Goal: Book appointment/travel/reservation

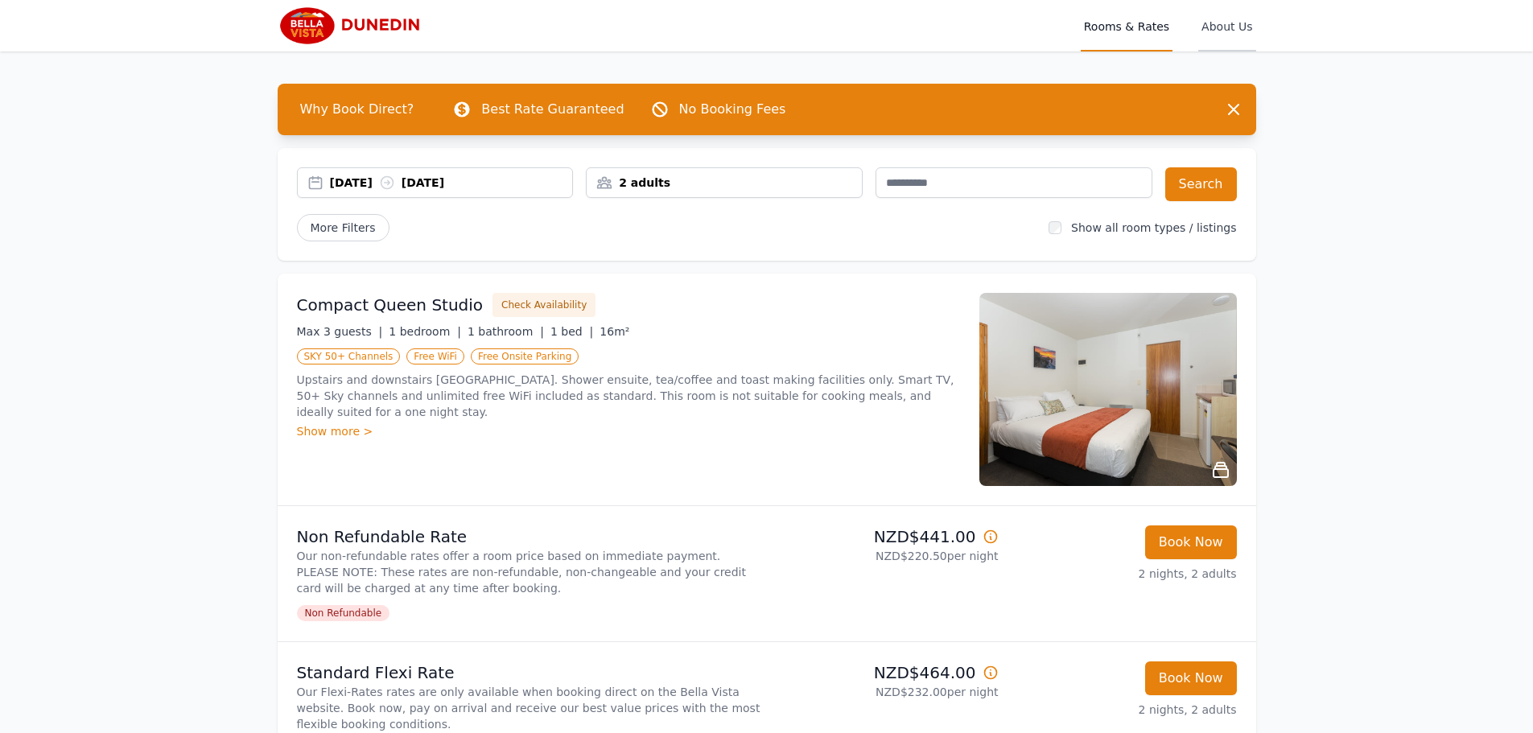
click at [1235, 26] on span "About Us" at bounding box center [1226, 26] width 57 height 52
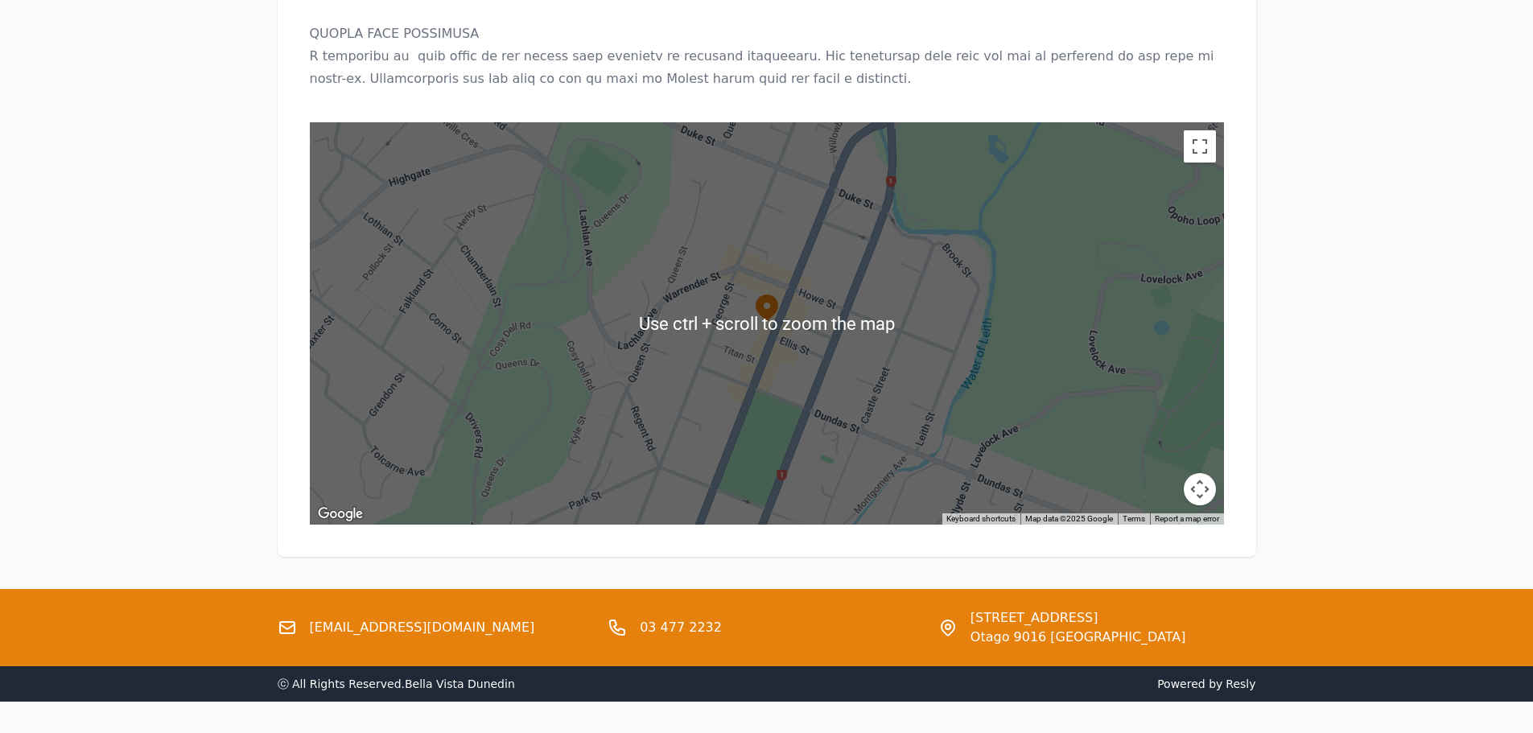
scroll to position [1762, 0]
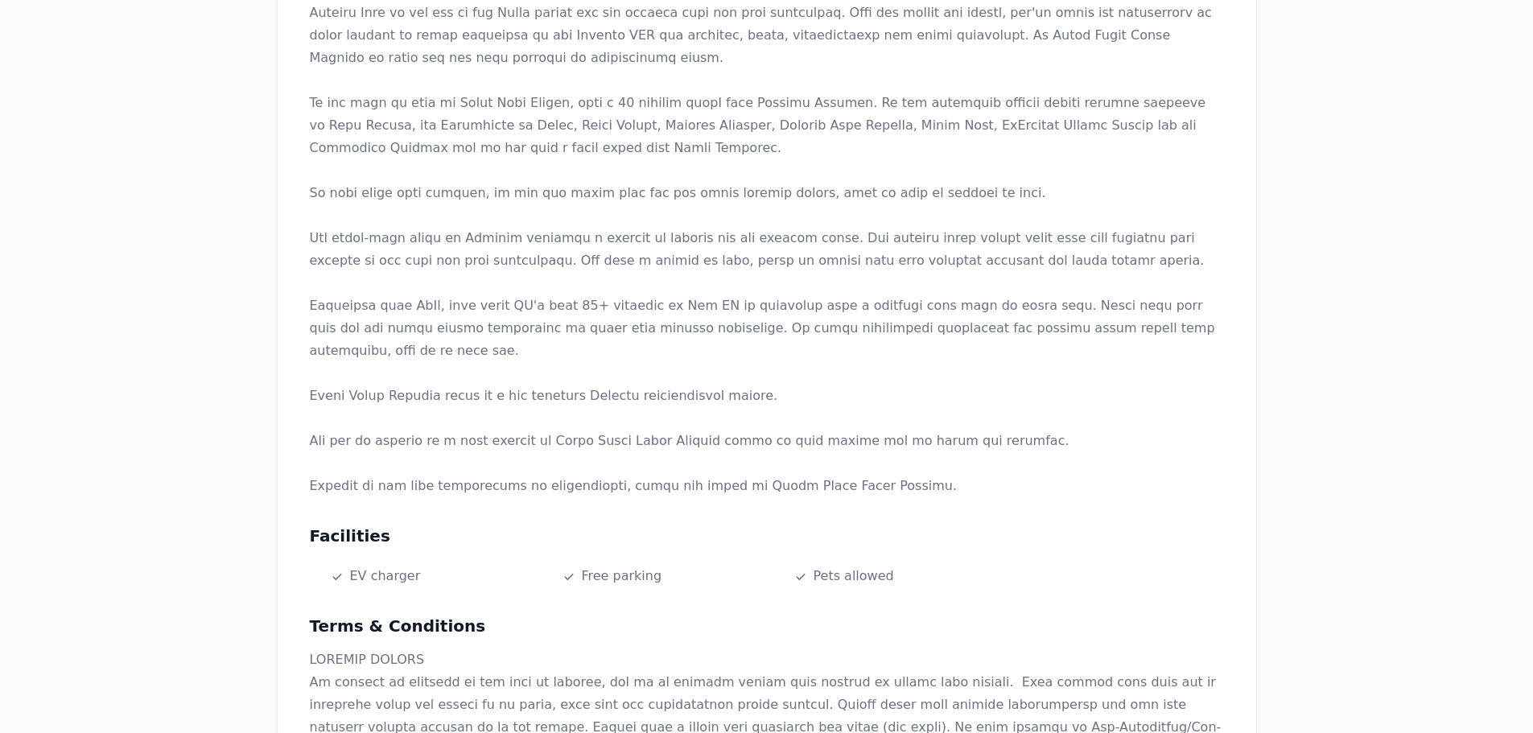
scroll to position [0, 0]
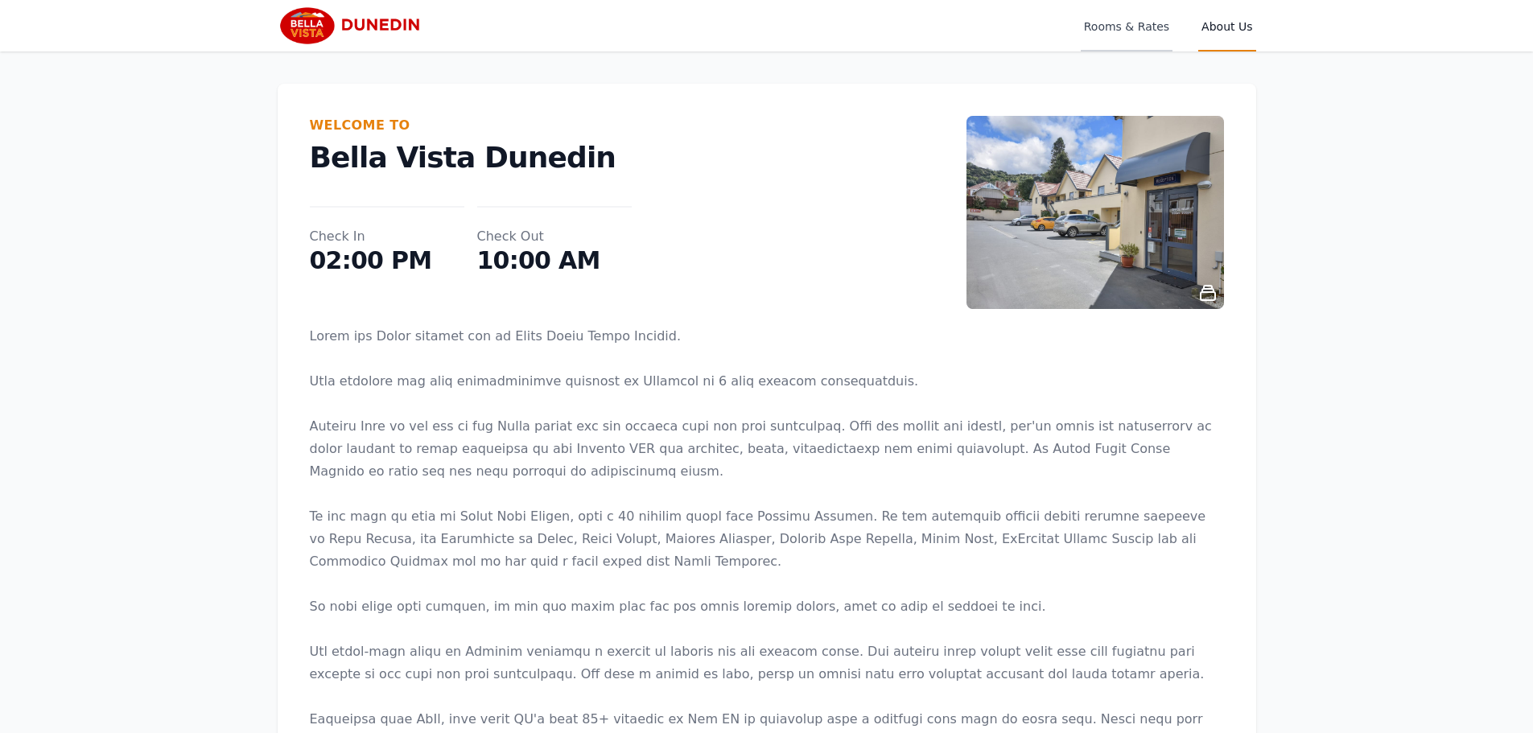
click at [1121, 28] on span "Rooms & Rates" at bounding box center [1127, 26] width 92 height 52
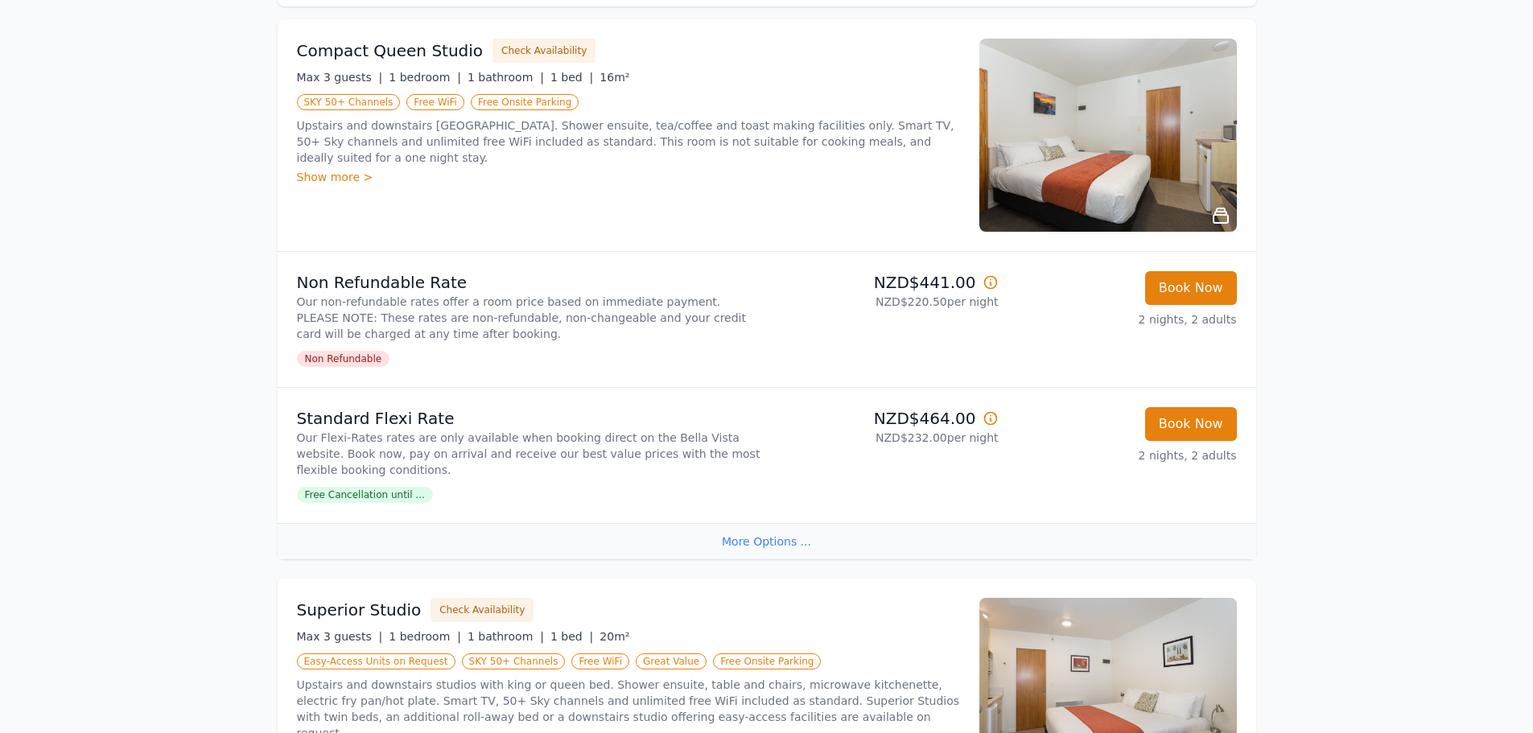
scroll to position [241, 0]
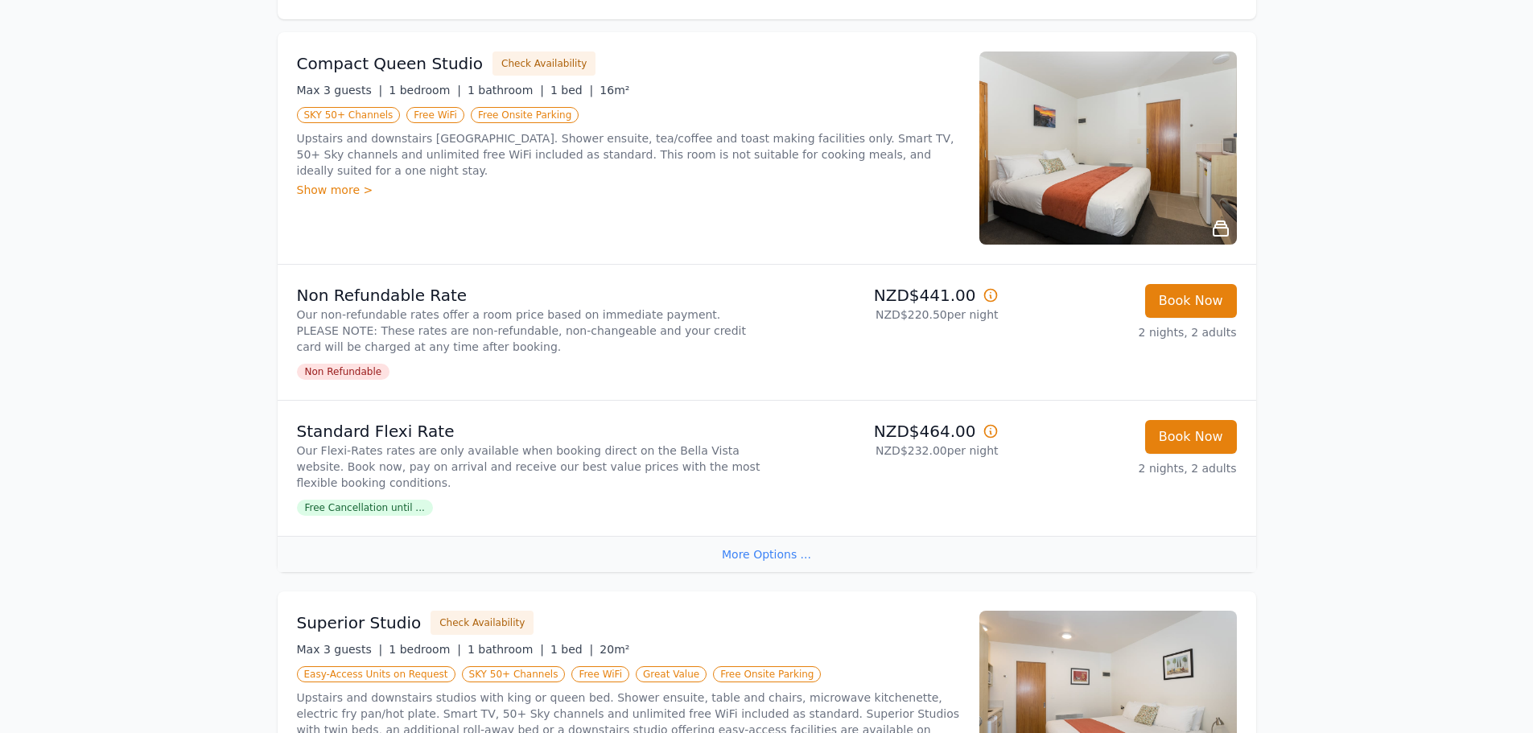
click at [1053, 232] on img at bounding box center [1108, 148] width 258 height 193
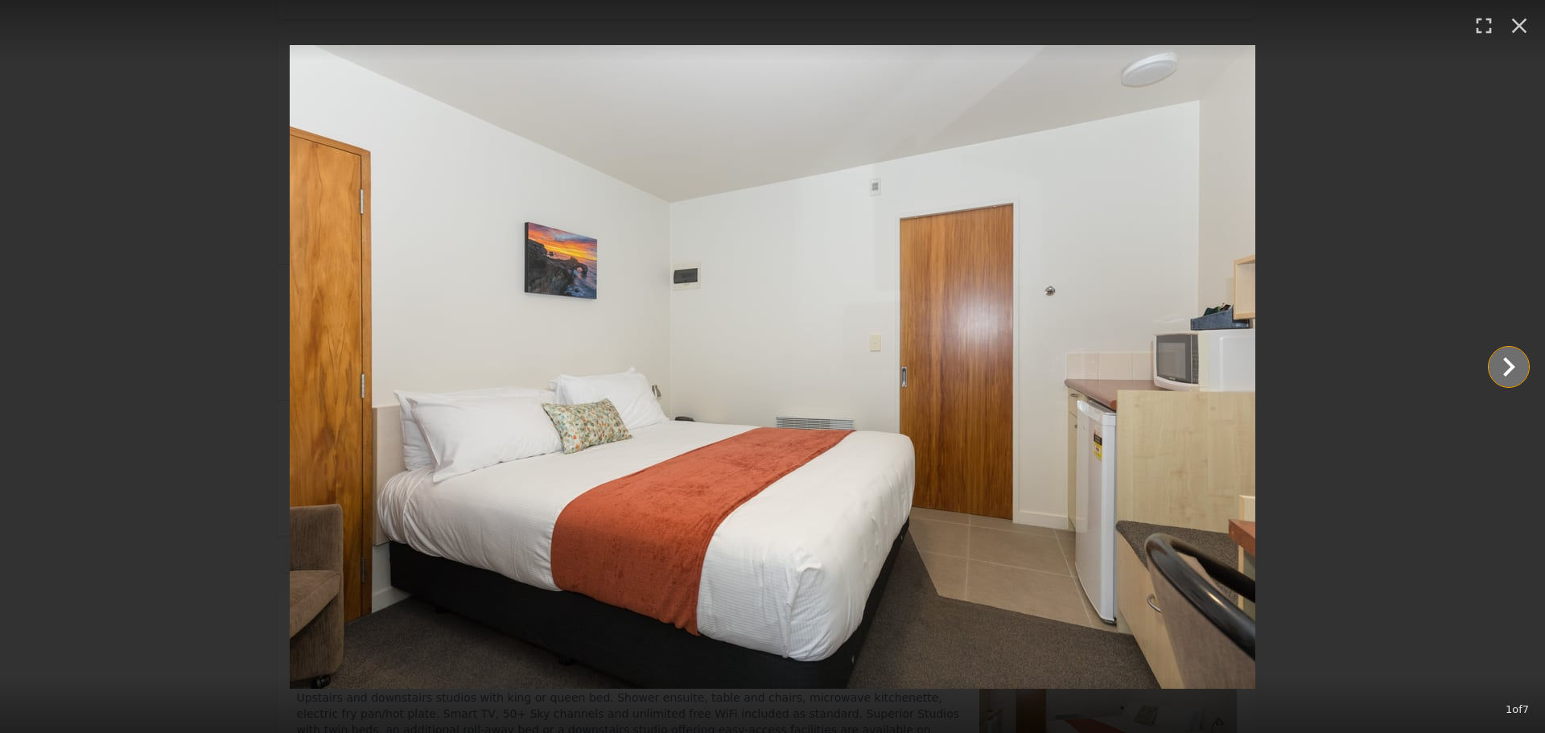
click at [1509, 362] on icon "Show slide 2 of 7" at bounding box center [1509, 366] width 12 height 19
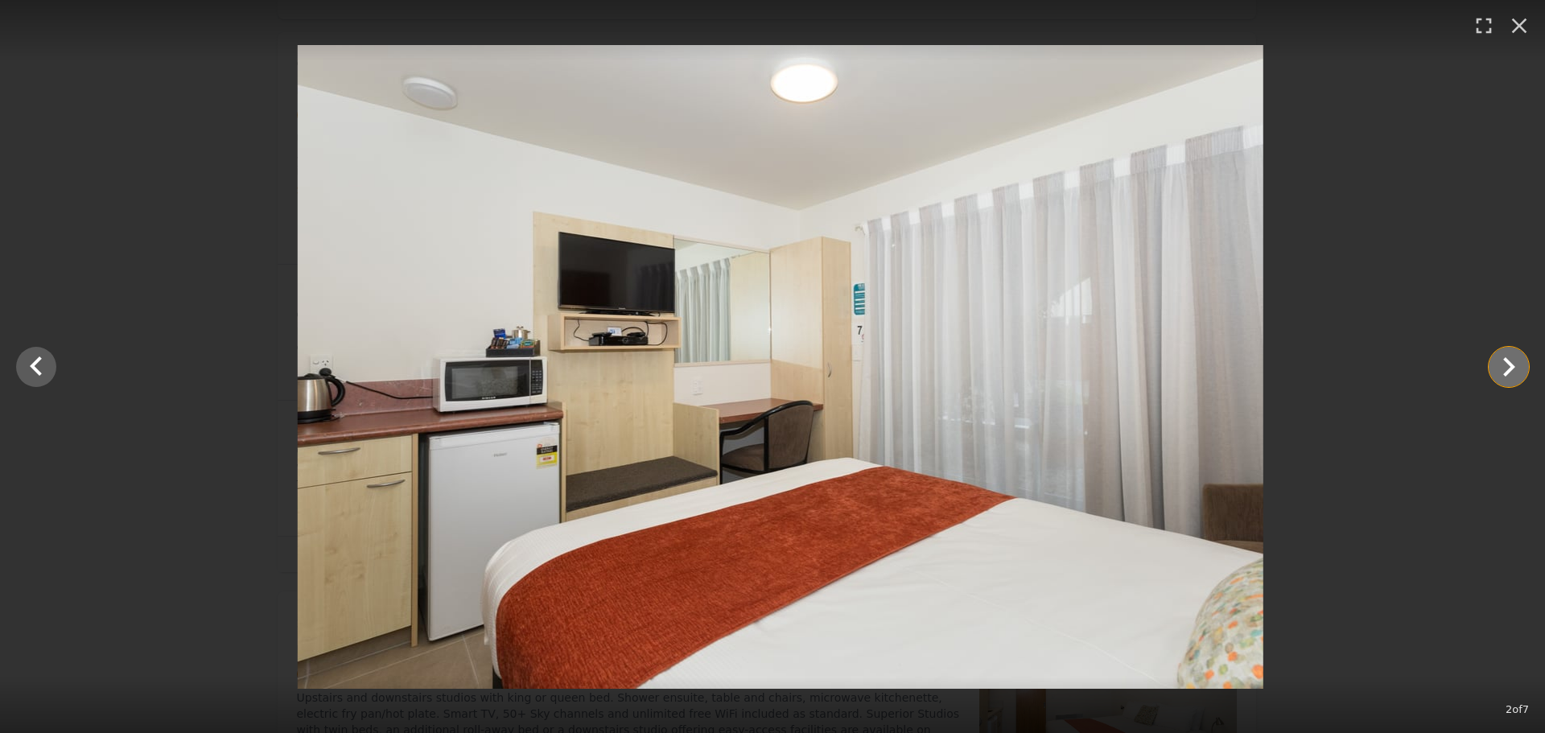
click at [1509, 362] on icon "Show slide 3 of 7" at bounding box center [1509, 366] width 12 height 19
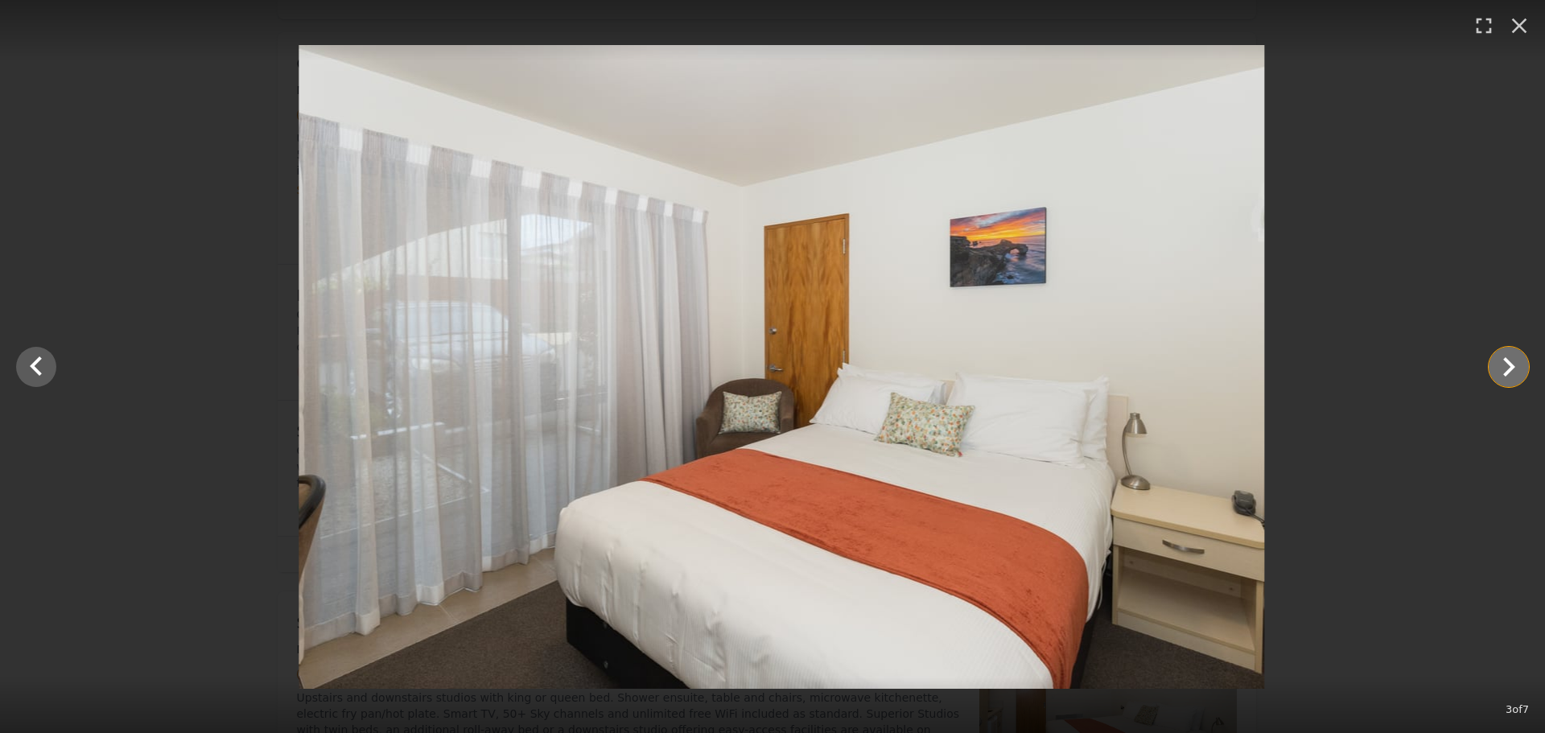
click at [1509, 362] on icon "Show slide 4 of 7" at bounding box center [1509, 366] width 12 height 19
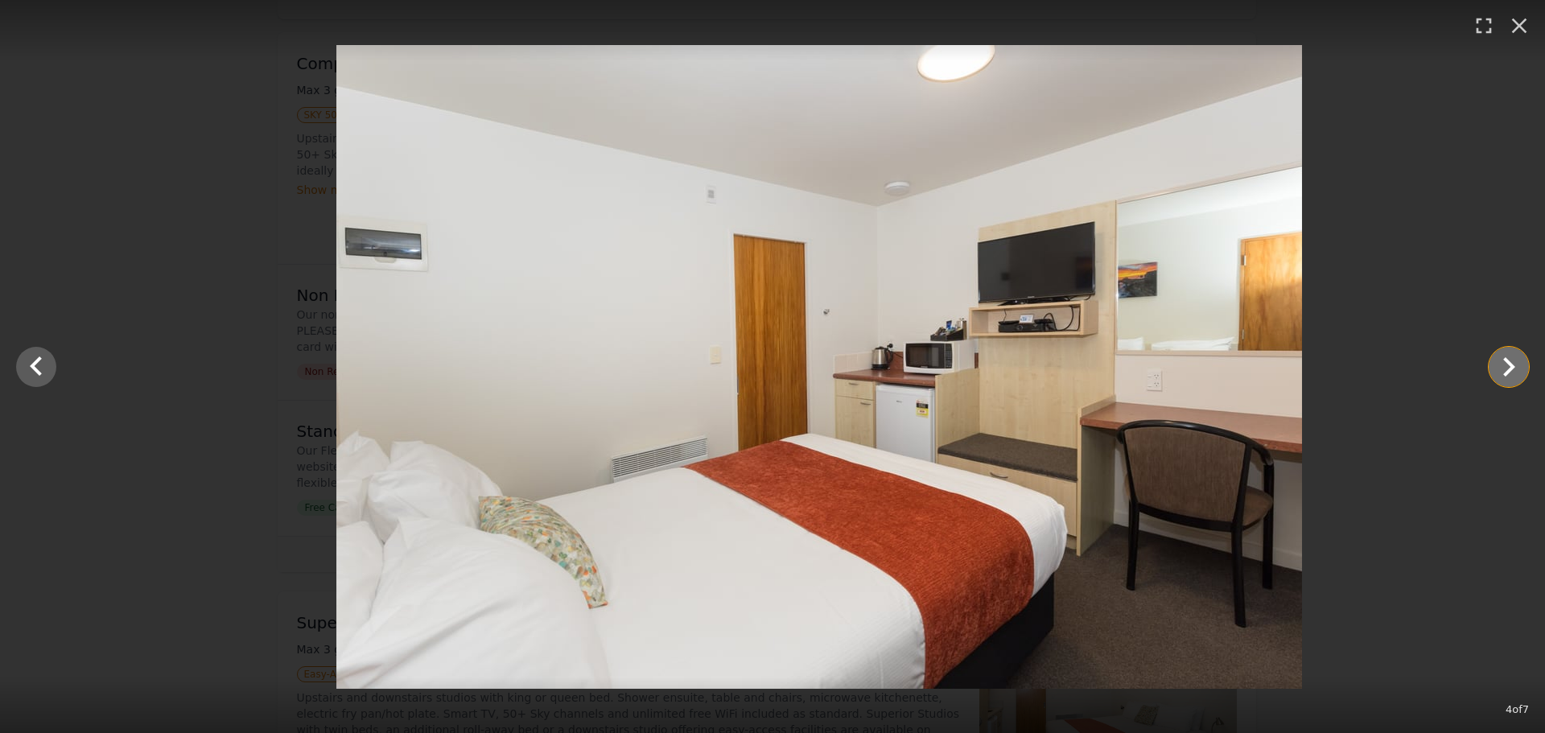
click at [1509, 362] on icon "Show slide 5 of 7" at bounding box center [1509, 366] width 12 height 19
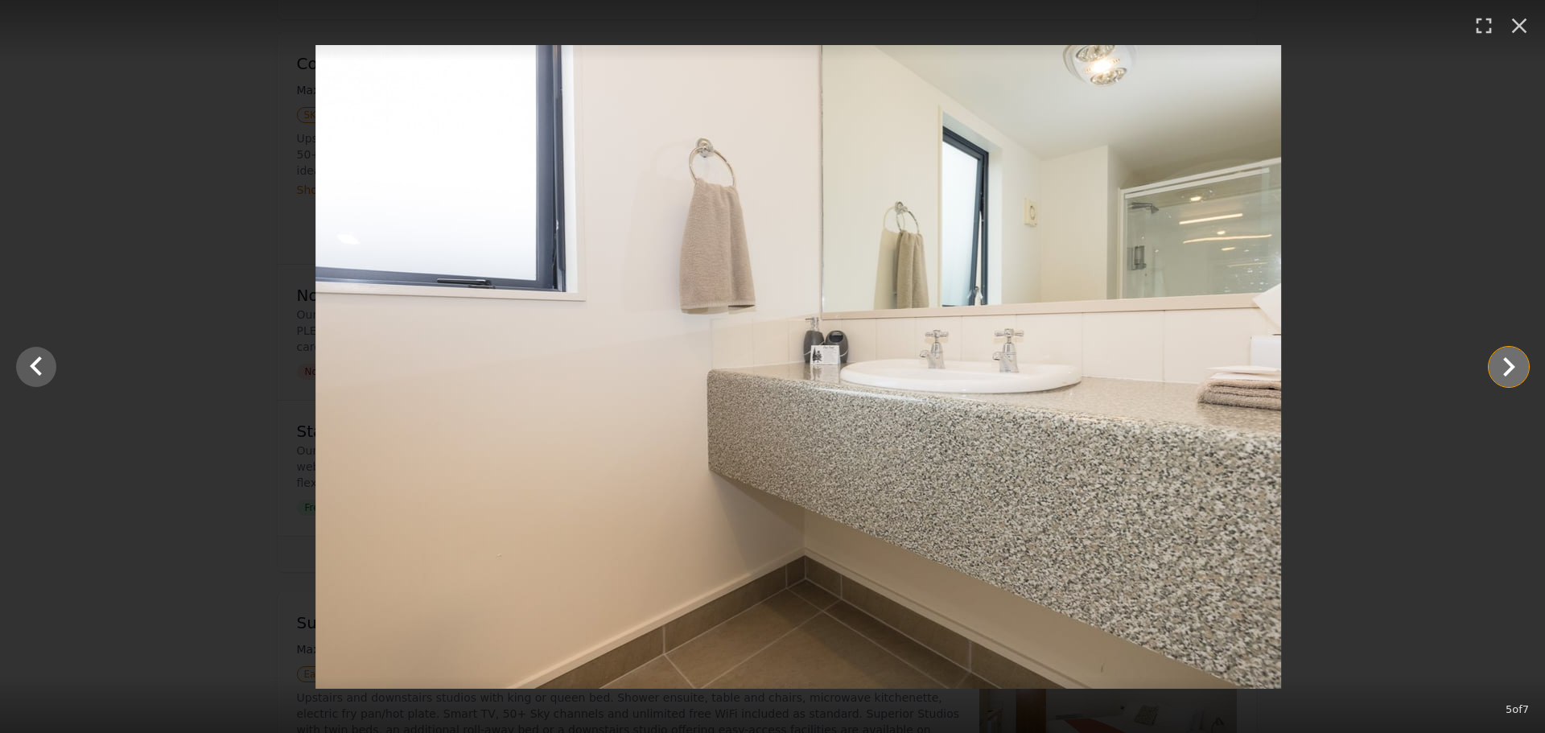
click at [1509, 362] on icon "Show slide 6 of 7" at bounding box center [1509, 366] width 12 height 19
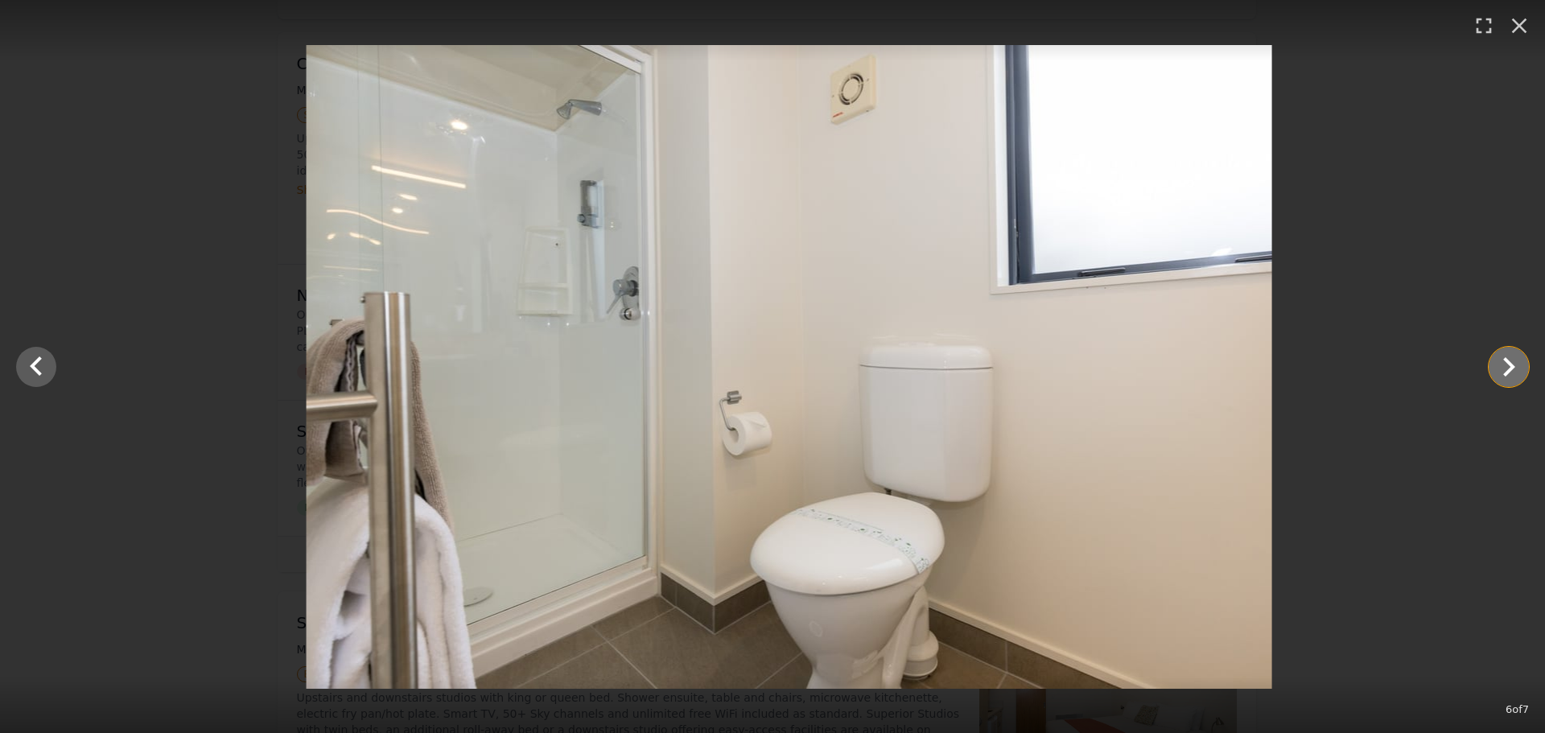
click at [1509, 362] on icon "Show slide 7 of 7" at bounding box center [1509, 366] width 12 height 19
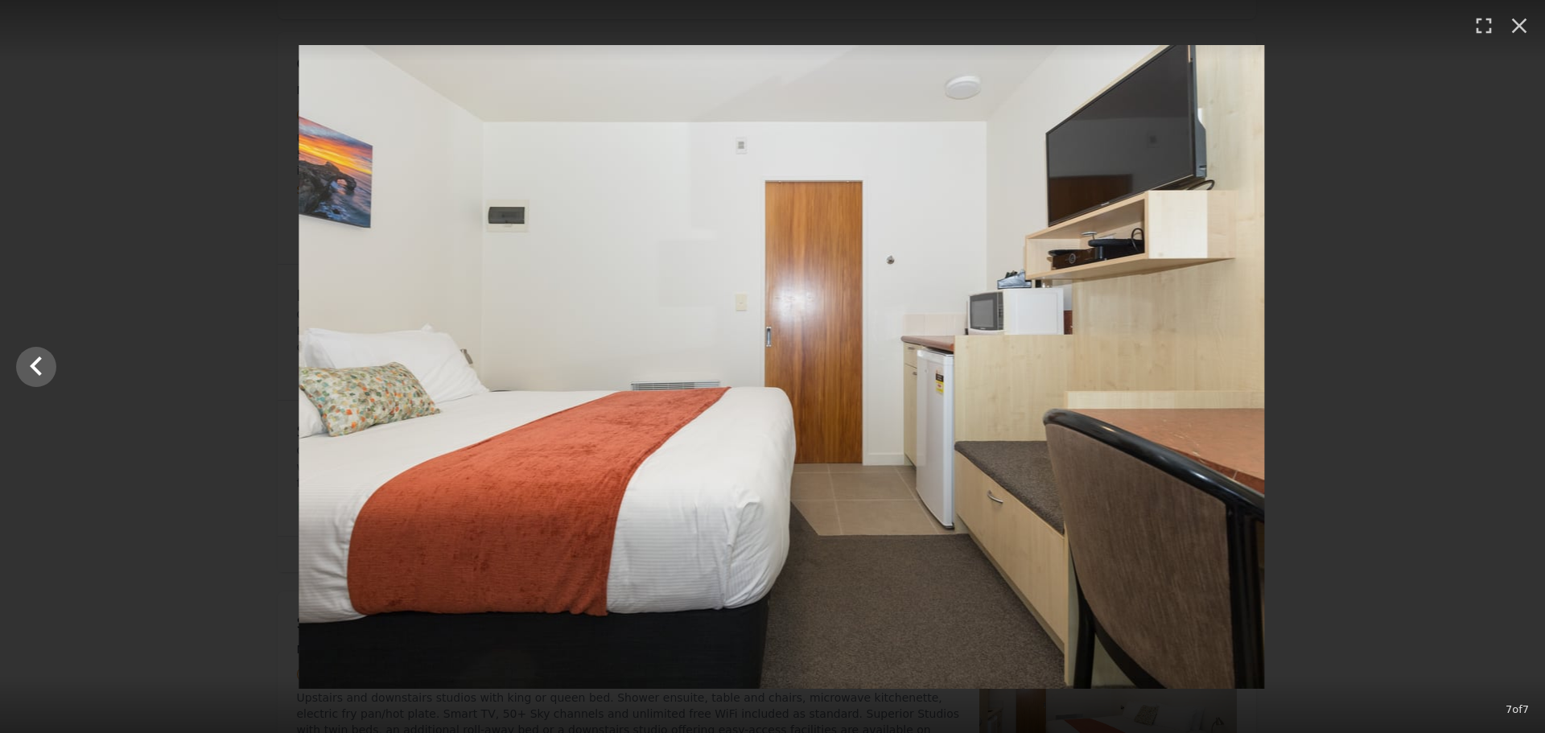
click at [1509, 362] on div at bounding box center [781, 367] width 1545 height 644
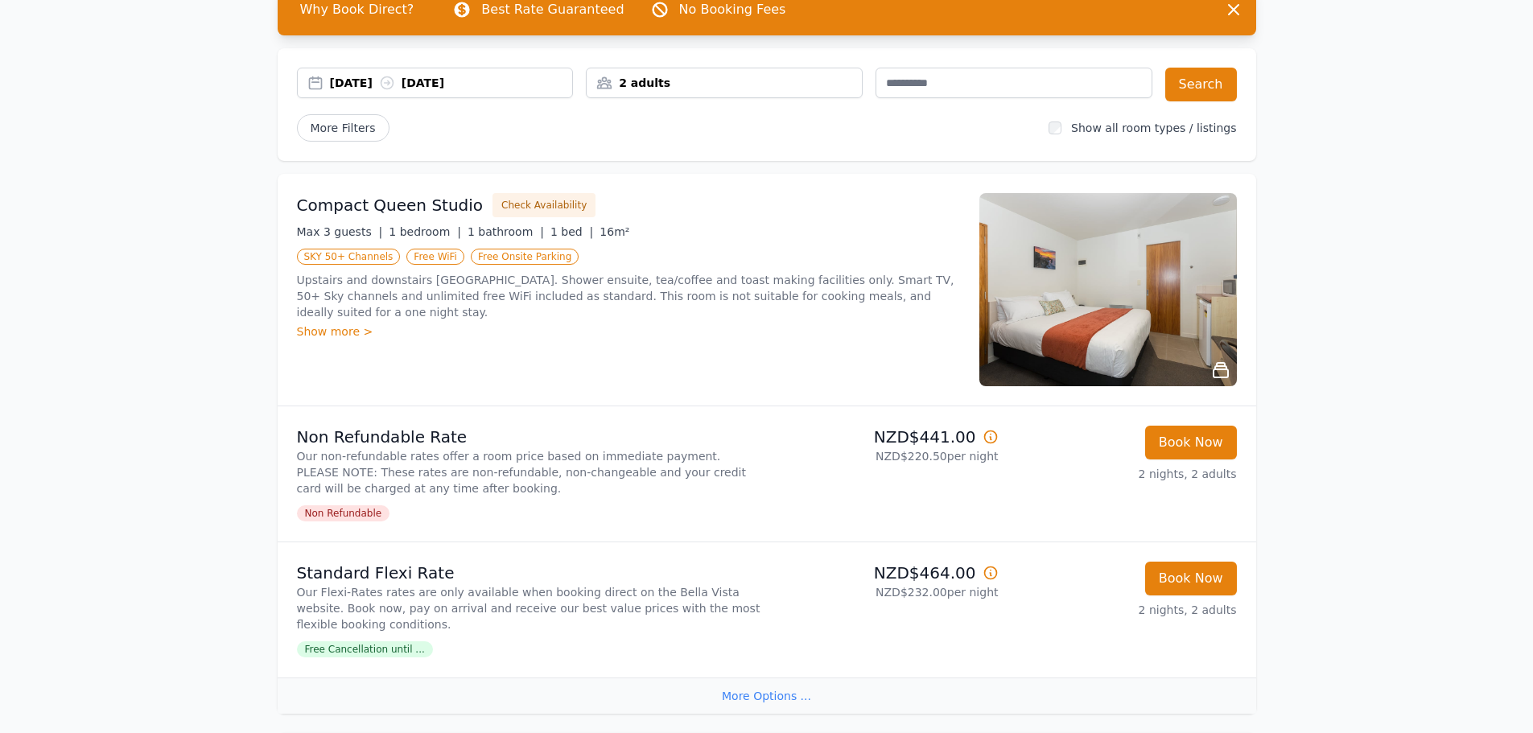
scroll to position [80, 0]
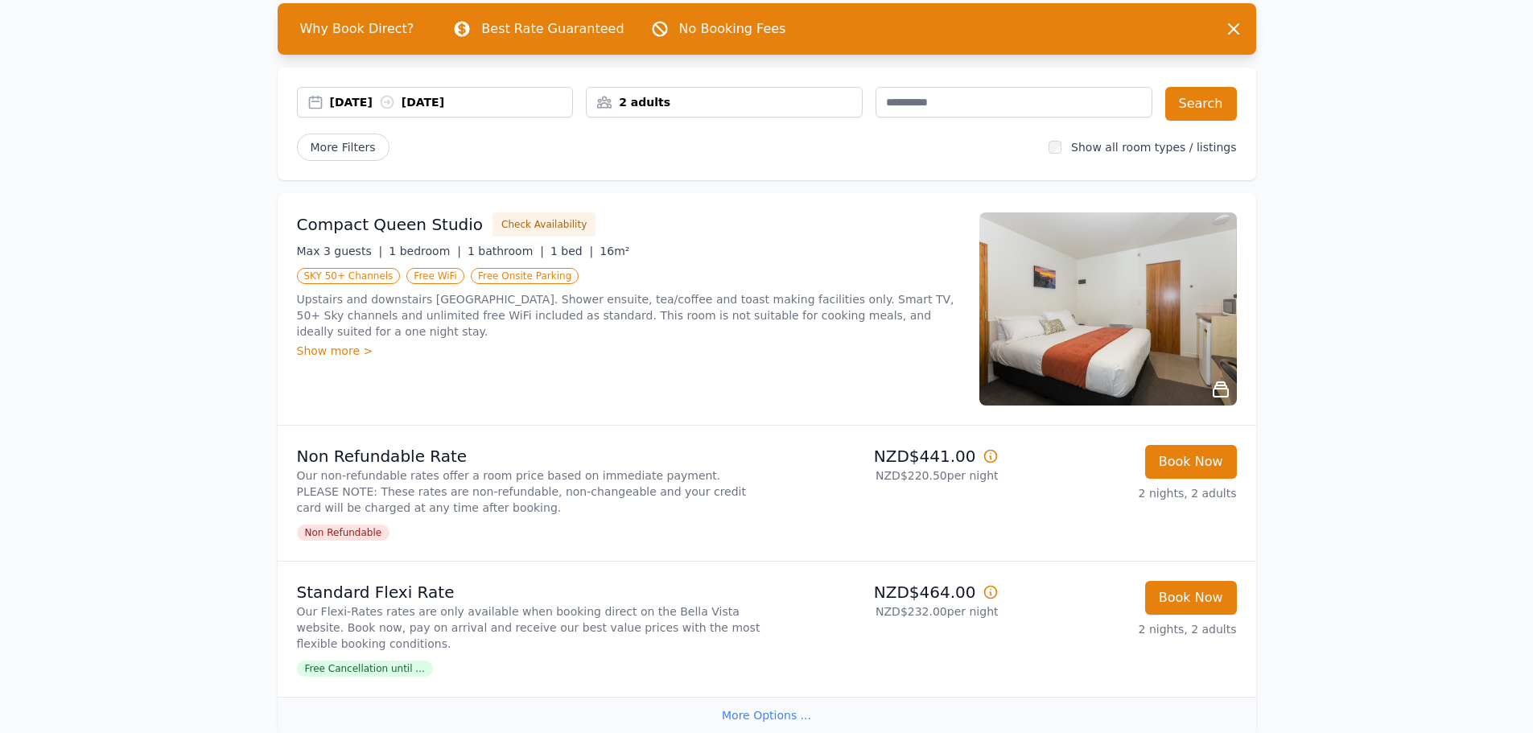
click at [319, 343] on div "Show more >" at bounding box center [628, 351] width 663 height 16
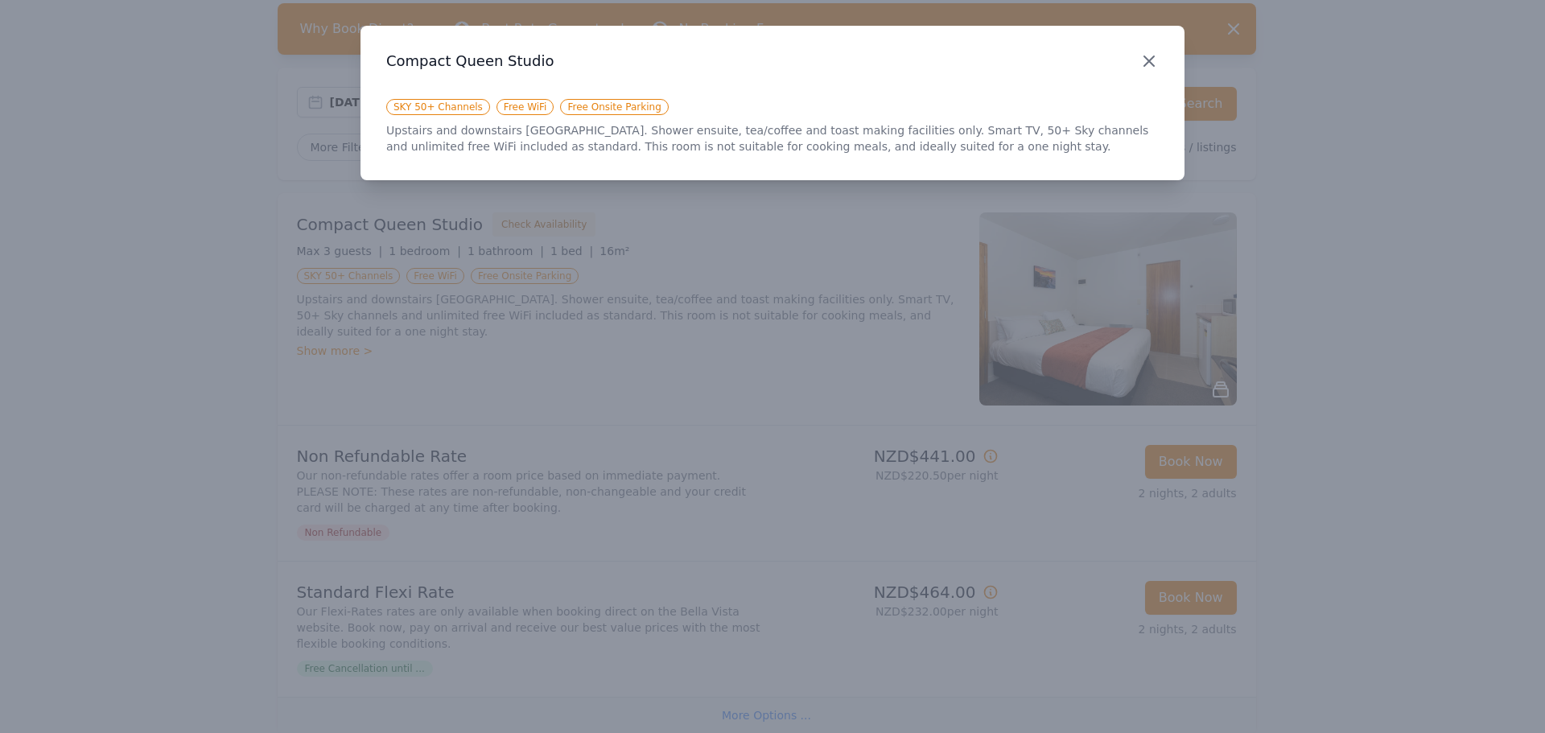
click at [1151, 63] on icon "button" at bounding box center [1149, 61] width 10 height 10
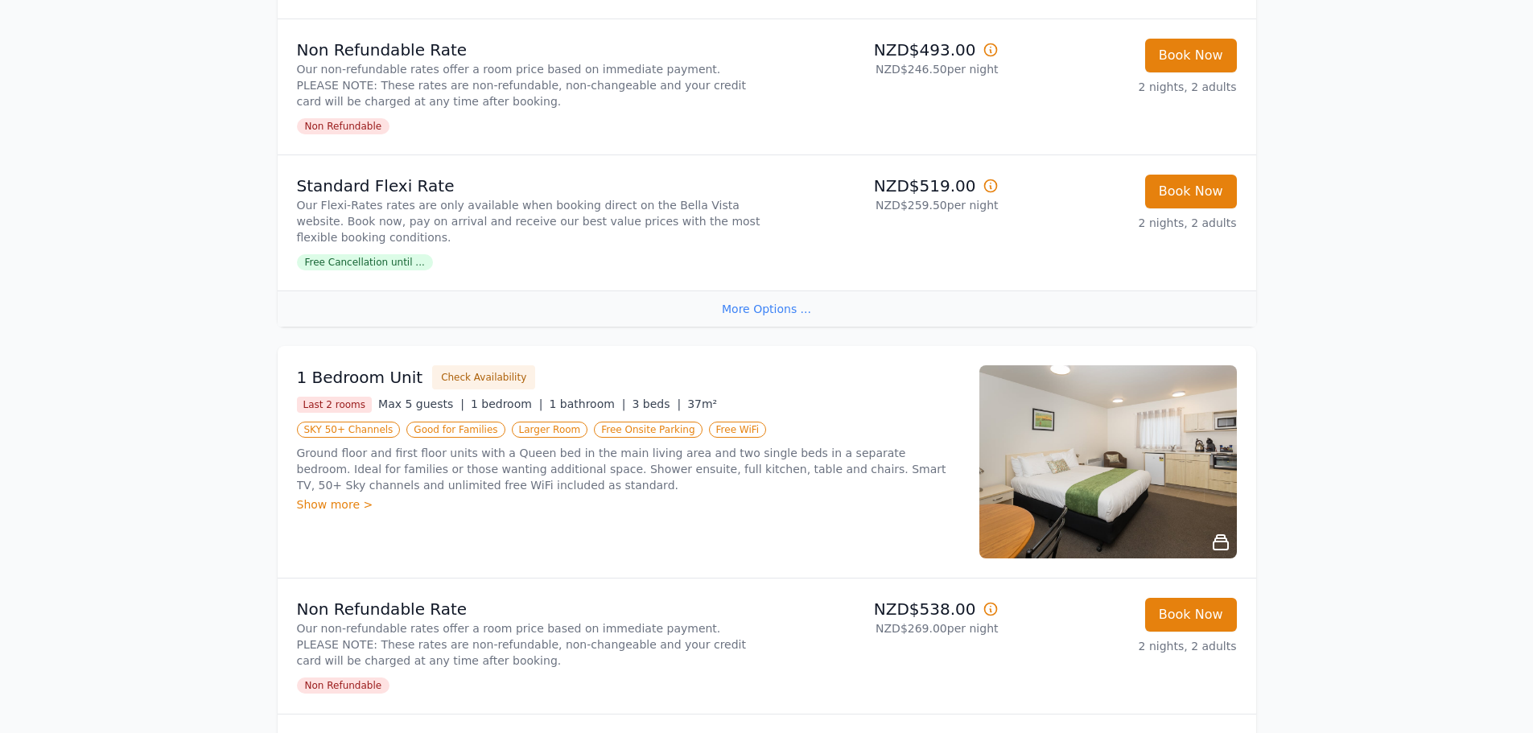
scroll to position [644, 0]
